Goal: Information Seeking & Learning: Learn about a topic

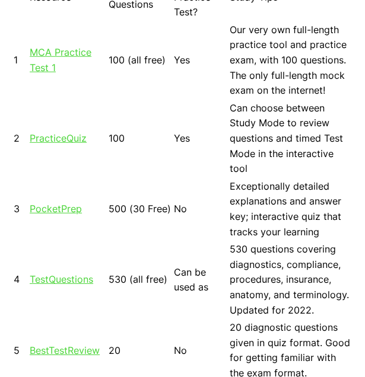
scroll to position [648, 0]
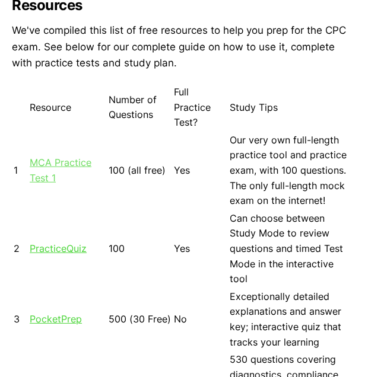
click at [55, 168] on link "MCA Practice Test 1" at bounding box center [61, 170] width 62 height 27
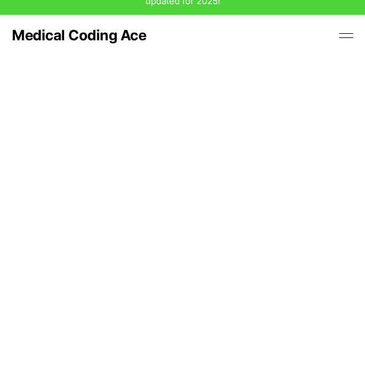
scroll to position [42, 0]
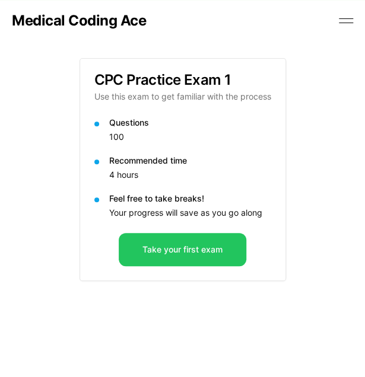
click at [341, 16] on button at bounding box center [346, 21] width 18 height 18
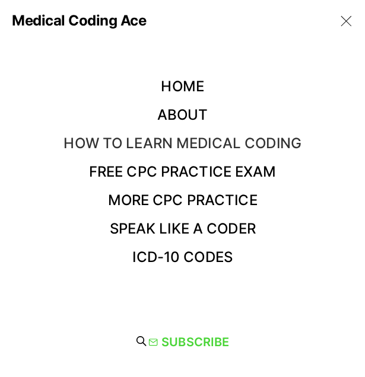
click at [231, 142] on link "How to Learn Medical Coding" at bounding box center [182, 143] width 237 height 17
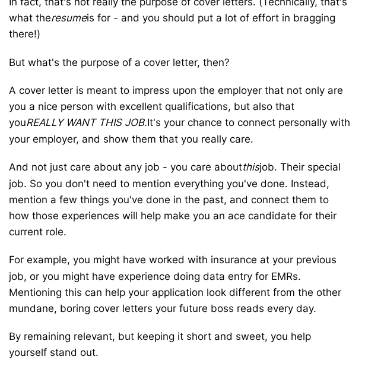
scroll to position [4777, 6]
